Goal: Information Seeking & Learning: Learn about a topic

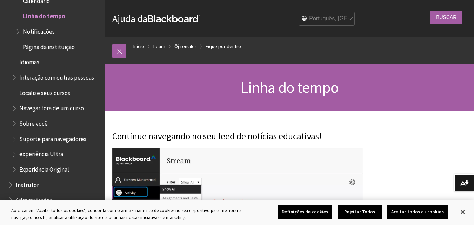
click at [42, 140] on span "Suporte para navegadores" at bounding box center [52, 137] width 67 height 9
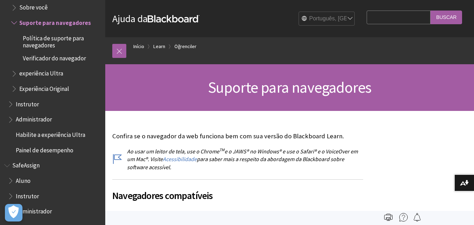
click at [29, 104] on span "Instrutor" at bounding box center [27, 102] width 23 height 9
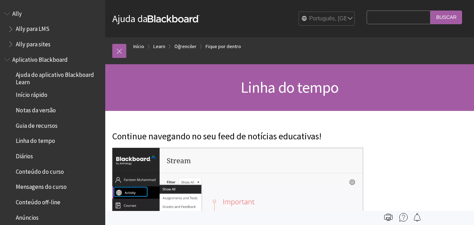
scroll to position [679, 0]
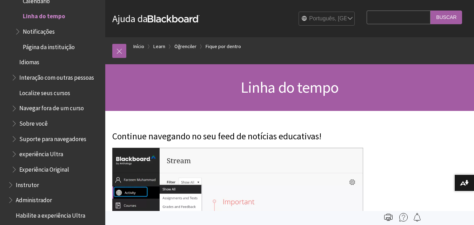
click at [64, 78] on span "Interação com outras pessoas" at bounding box center [56, 76] width 75 height 9
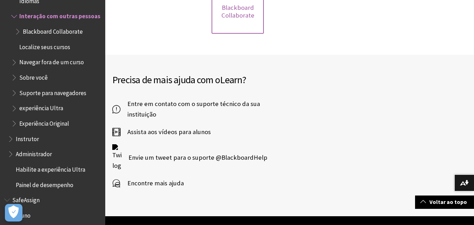
scroll to position [210, 0]
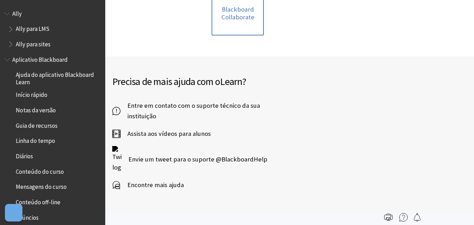
scroll to position [679, 0]
